Goal: Answer question/provide support: Share knowledge or assist other users

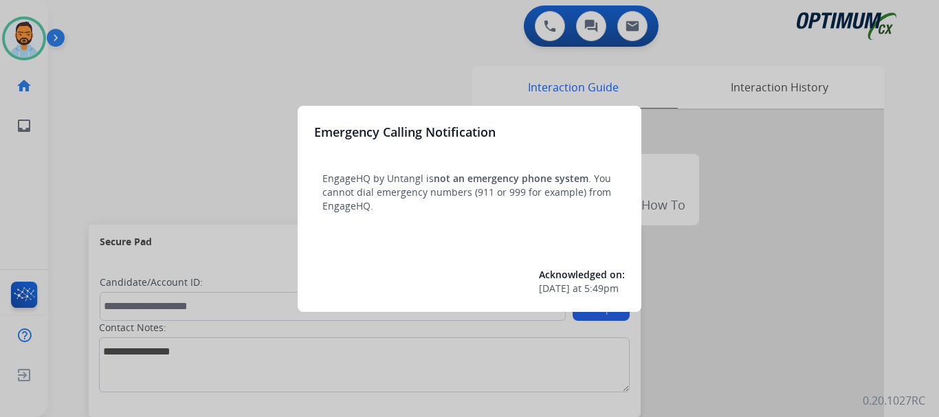
click at [157, 122] on div at bounding box center [469, 208] width 939 height 417
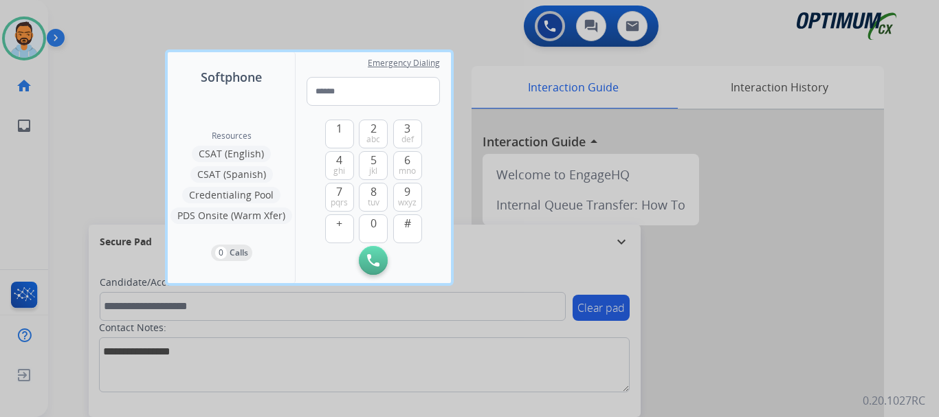
click at [87, 115] on div at bounding box center [469, 208] width 939 height 417
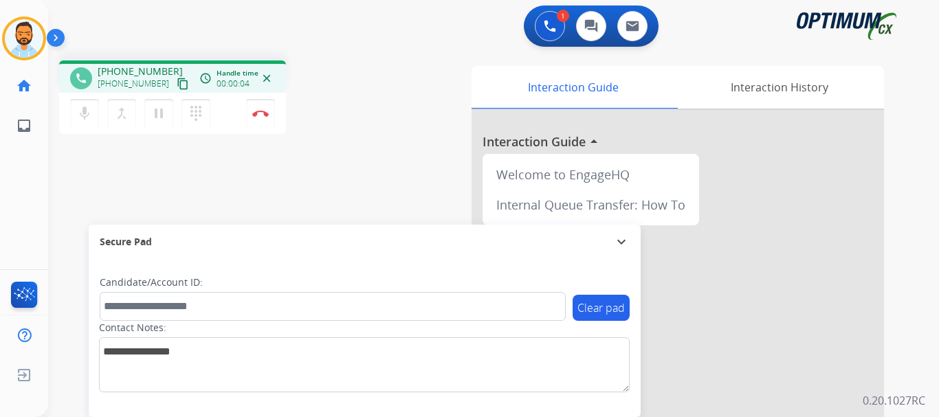
click at [177, 83] on mat-icon "content_copy" at bounding box center [183, 84] width 12 height 12
click at [348, 103] on div "phone [PHONE_NUMBER] [PHONE_NUMBER] content_copy access_time Call metrics Queue…" at bounding box center [229, 99] width 340 height 78
click at [259, 113] on img at bounding box center [260, 113] width 16 height 7
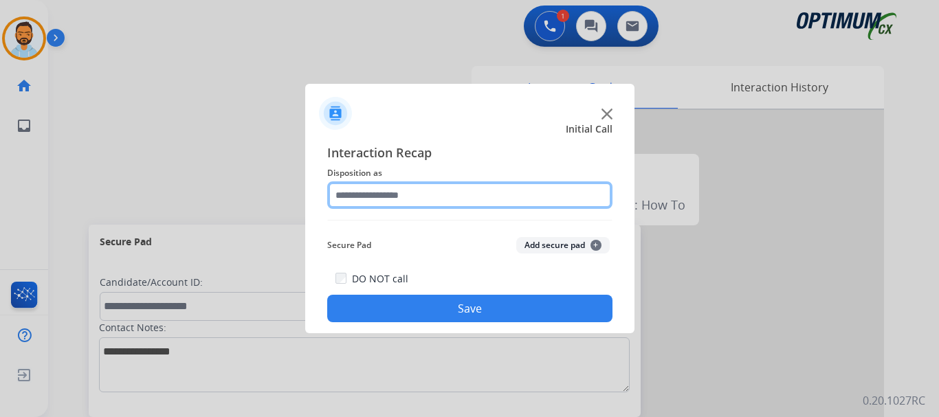
click at [424, 191] on input "text" at bounding box center [469, 194] width 285 height 27
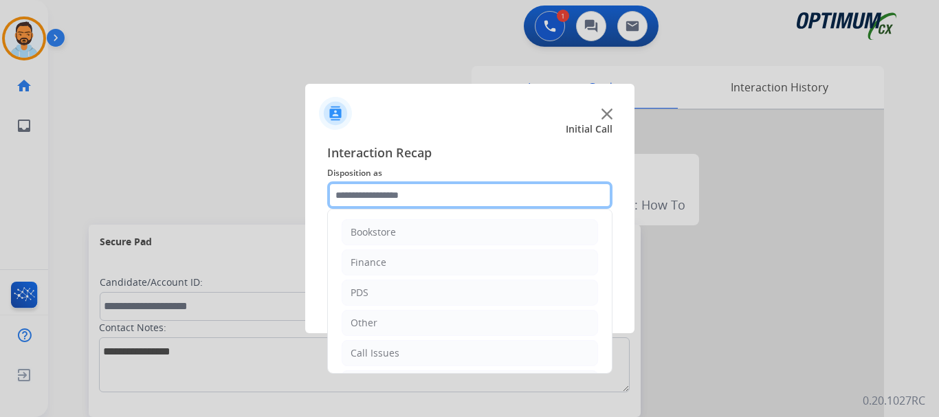
scroll to position [93, 0]
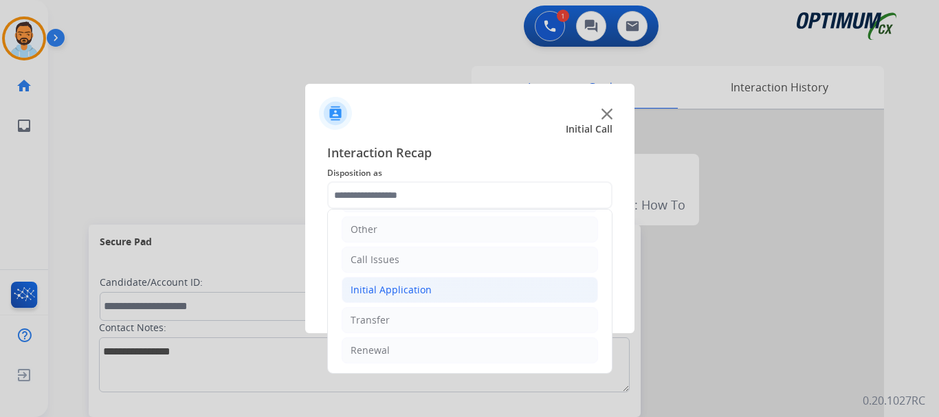
click at [397, 296] on div "Initial Application" at bounding box center [391, 290] width 81 height 14
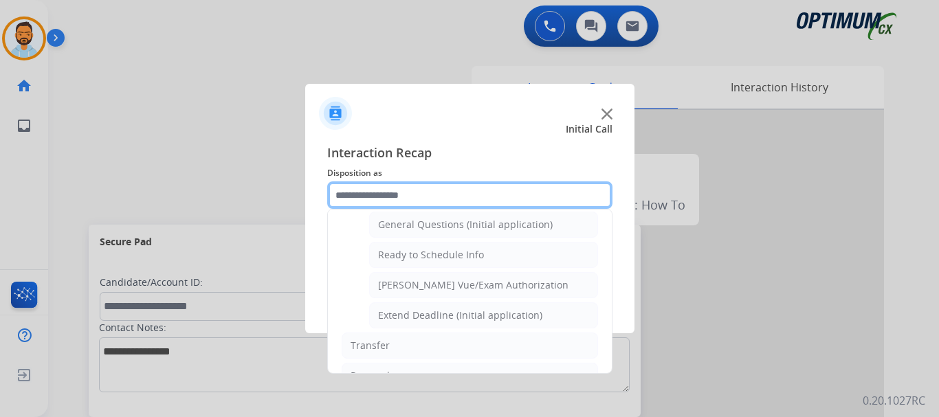
scroll to position [807, 0]
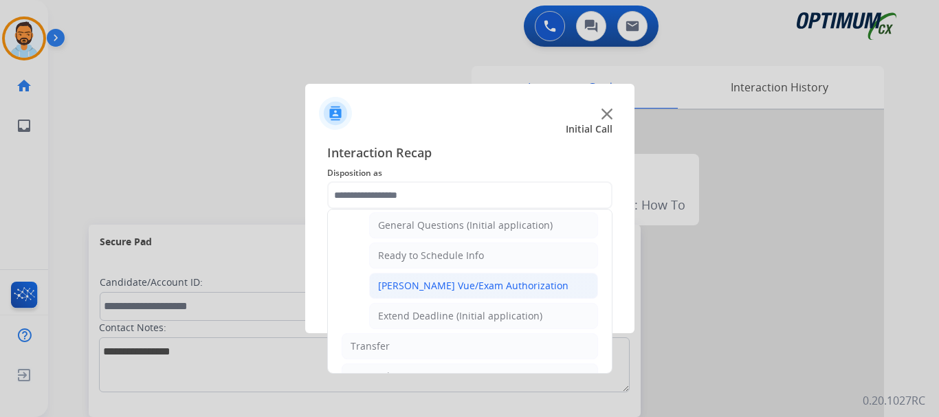
click at [465, 287] on div "[PERSON_NAME] Vue/Exam Authorization" at bounding box center [473, 286] width 190 height 14
type input "**********"
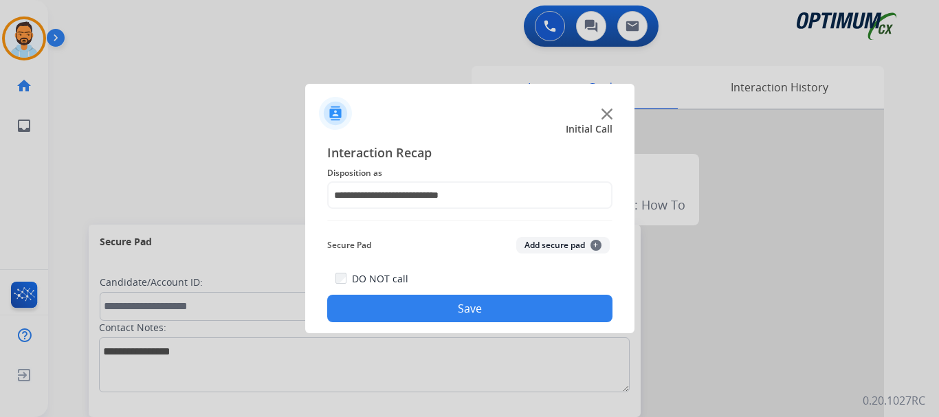
click at [429, 309] on button "Save" at bounding box center [469, 308] width 285 height 27
